Goal: Find specific page/section

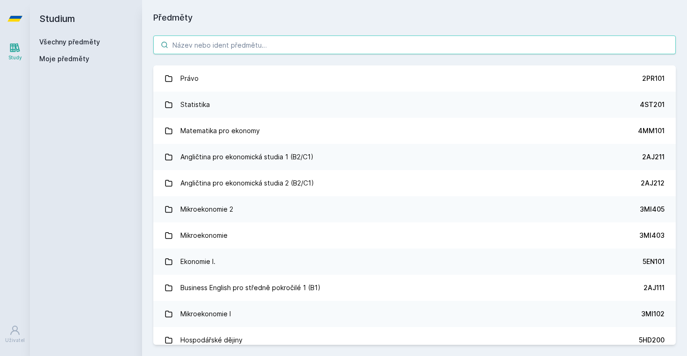
click at [383, 47] on input "search" at bounding box center [414, 45] width 523 height 19
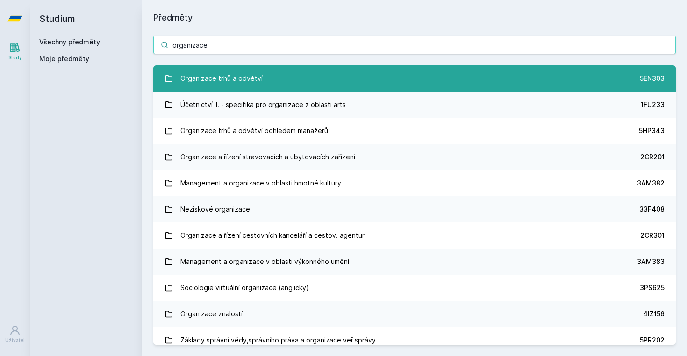
type input "organizace"
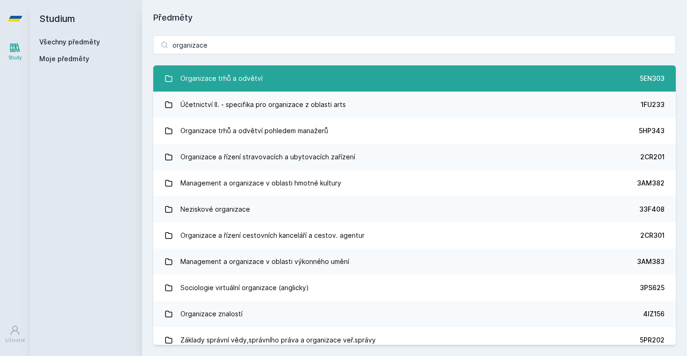
click at [329, 77] on link "Organizace trhů a odvětví 5EN303" at bounding box center [414, 78] width 523 height 26
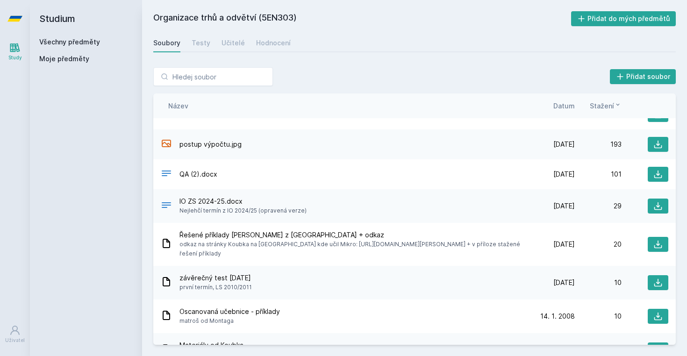
scroll to position [78, 0]
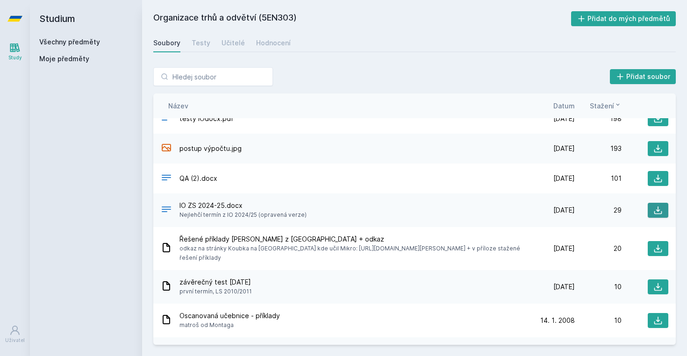
click at [660, 211] on icon at bounding box center [658, 210] width 9 height 9
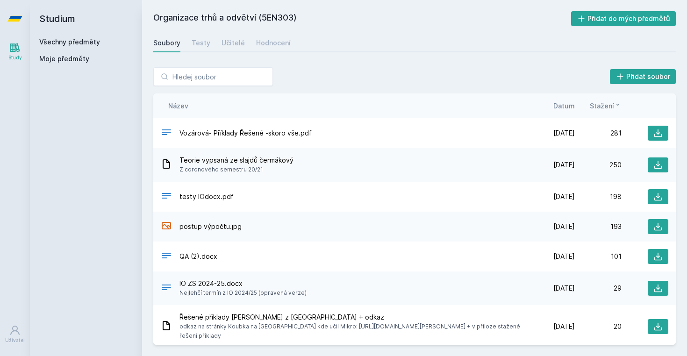
scroll to position [0, 0]
click at [659, 197] on icon at bounding box center [658, 197] width 8 height 8
click at [657, 167] on icon at bounding box center [658, 164] width 9 height 9
click at [233, 76] on input "search" at bounding box center [213, 76] width 120 height 19
click at [20, 22] on icon at bounding box center [14, 18] width 15 height 37
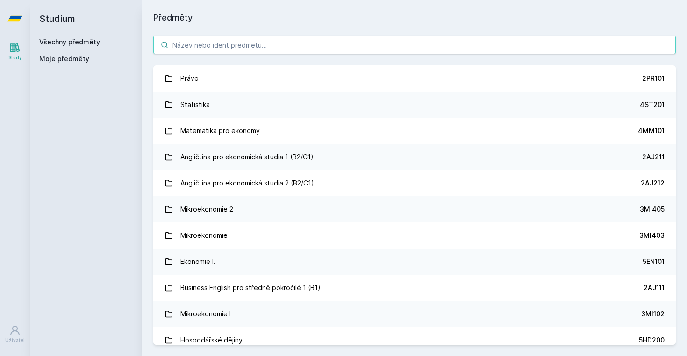
click at [206, 51] on input "search" at bounding box center [414, 45] width 523 height 19
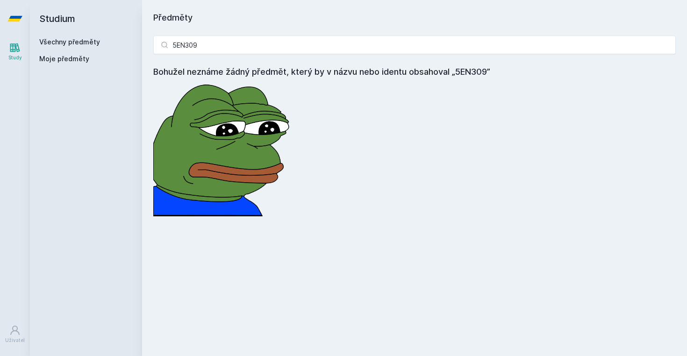
click at [220, 122] on img at bounding box center [223, 148] width 140 height 138
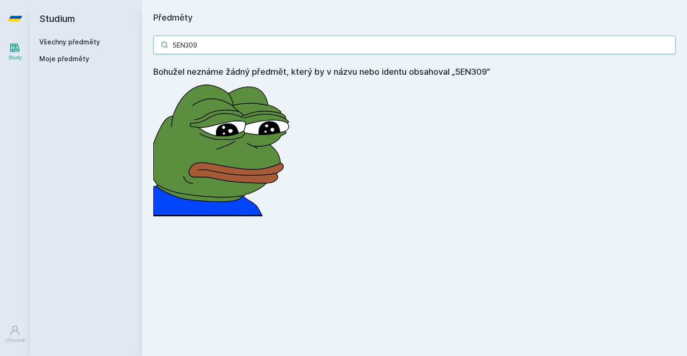
click at [231, 45] on input "5EN309" at bounding box center [414, 45] width 523 height 19
type input "5EN30"
